Goal: Task Accomplishment & Management: Use online tool/utility

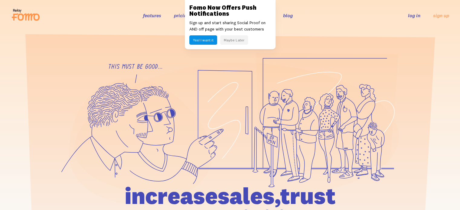
drag, startPoint x: 414, startPoint y: 14, endPoint x: 421, endPoint y: 22, distance: 10.5
click at [414, 14] on link "log in" at bounding box center [414, 15] width 12 height 6
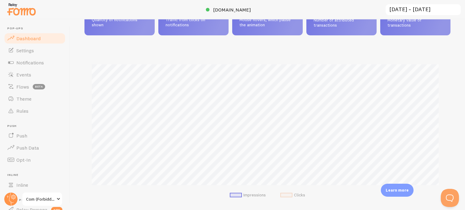
scroll to position [121, 0]
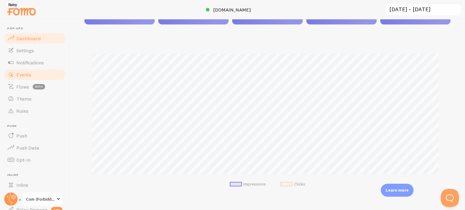
click at [29, 76] on span "Events" at bounding box center [23, 75] width 15 height 6
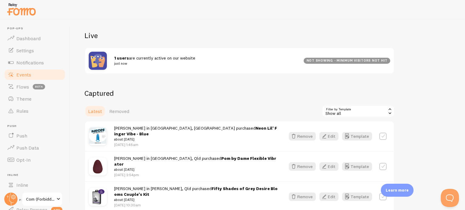
scroll to position [61, 0]
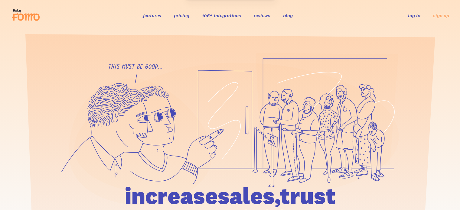
click at [411, 15] on link "log in" at bounding box center [414, 15] width 12 height 6
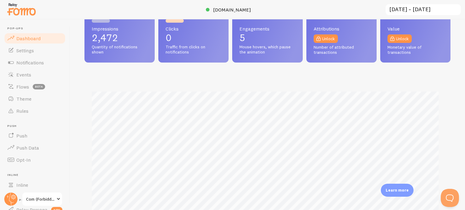
scroll to position [121, 0]
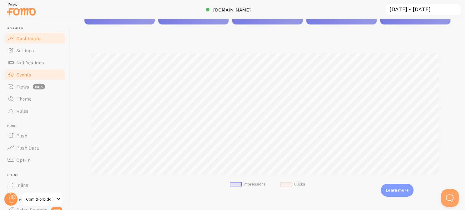
click at [44, 76] on link "Events" at bounding box center [35, 75] width 62 height 12
